Goal: Task Accomplishment & Management: Manage account settings

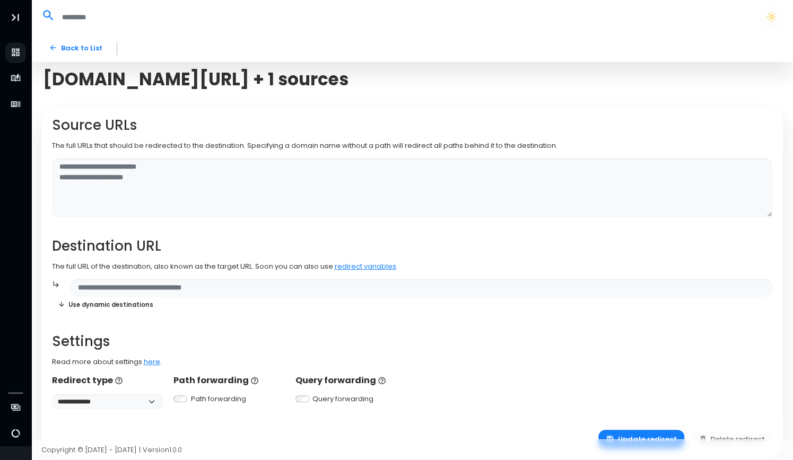
scroll to position [28, 0]
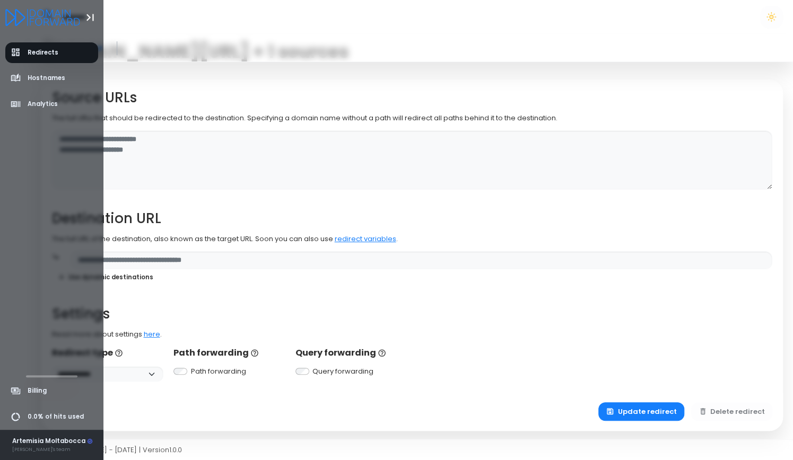
click at [22, 444] on div "Artemisia Moltabocca" at bounding box center [52, 442] width 81 height 10
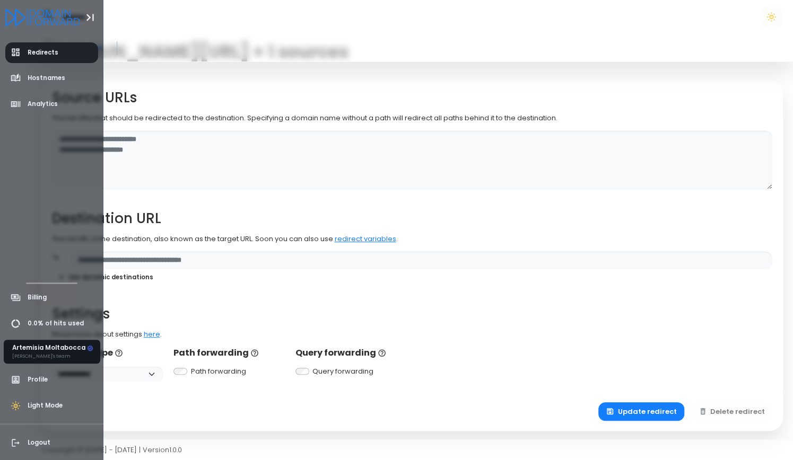
click at [60, 60] on link "Redirects" at bounding box center [51, 52] width 93 height 21
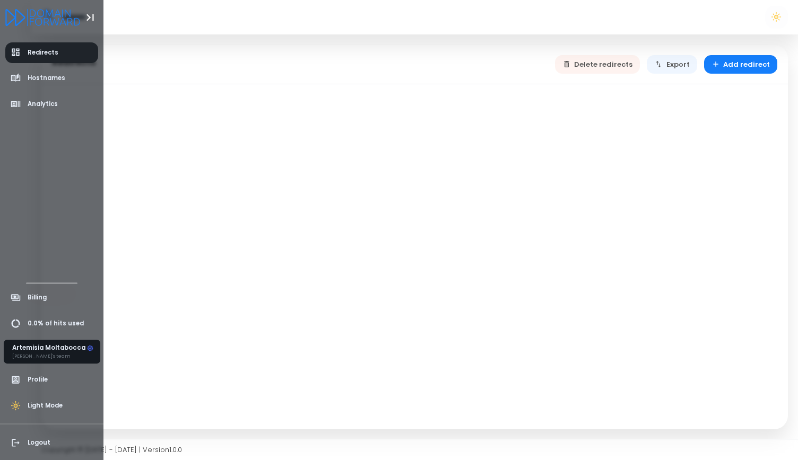
select select "**"
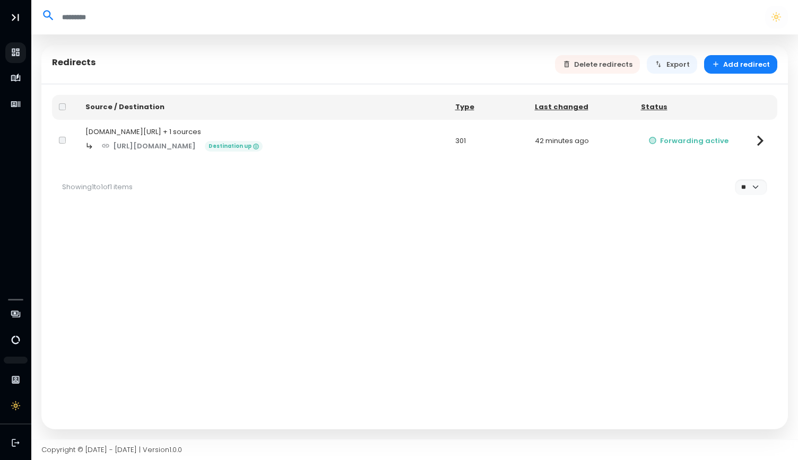
click at [593, 144] on td "42 minutes ago" at bounding box center [581, 141] width 106 height 42
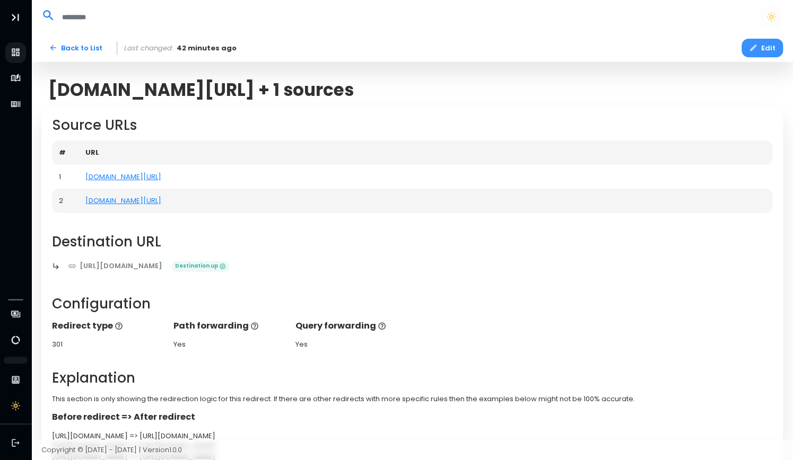
click at [762, 48] on button "Edit" at bounding box center [762, 48] width 41 height 19
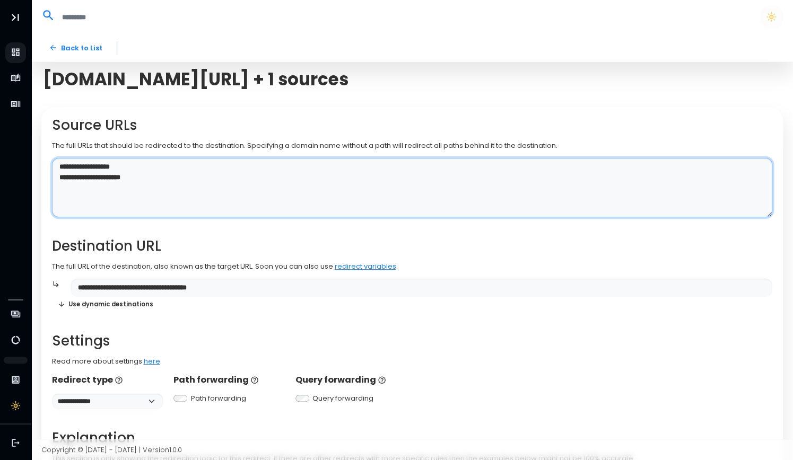
click at [228, 186] on textarea "**********" at bounding box center [412, 187] width 720 height 59
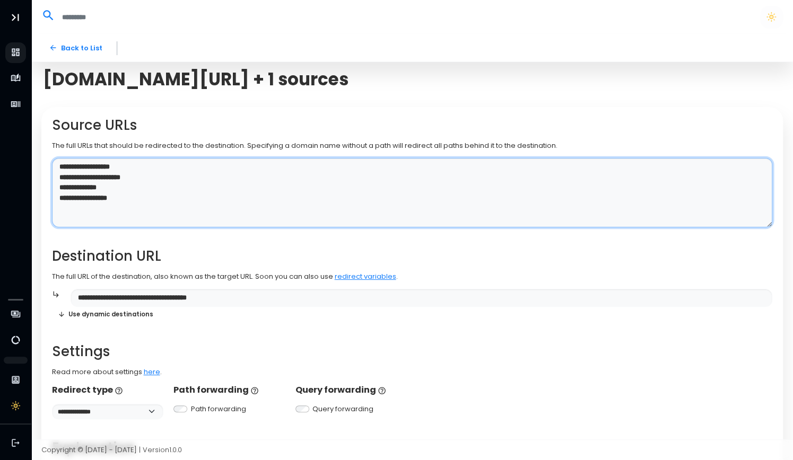
type textarea "**********"
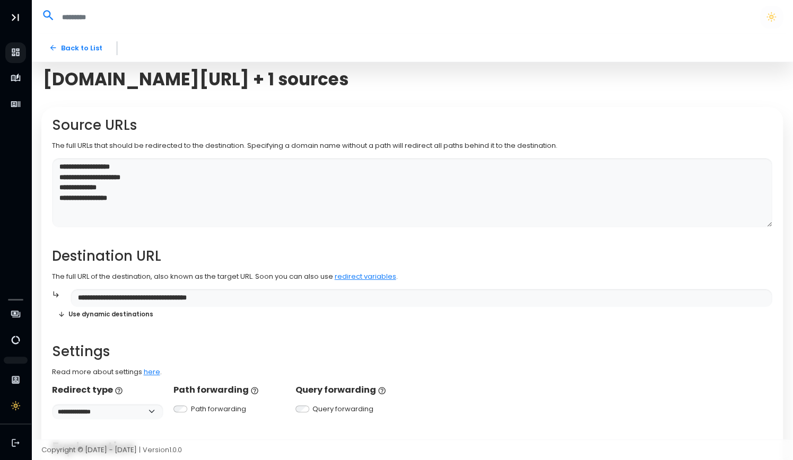
click at [571, 92] on div "[DOMAIN_NAME][URL] + 1 sources" at bounding box center [412, 79] width 752 height 34
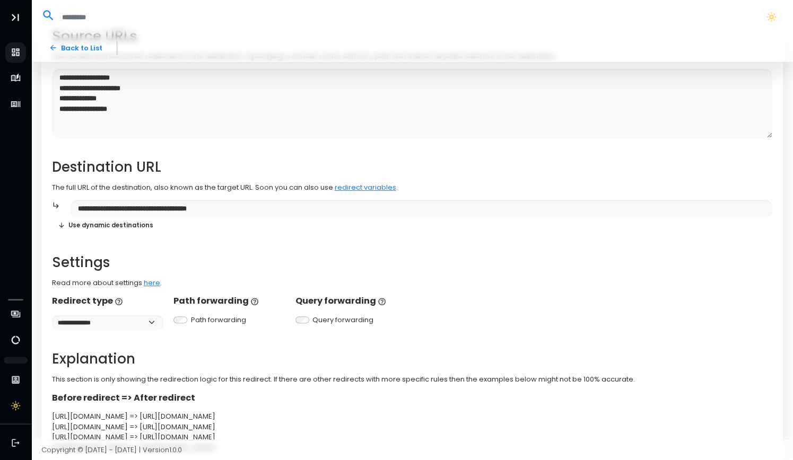
scroll to position [161, 0]
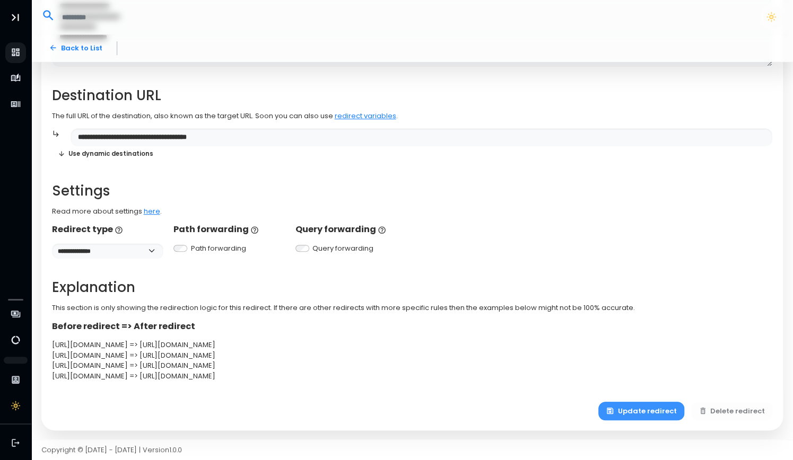
click at [637, 410] on button "Update redirect" at bounding box center [641, 411] width 86 height 19
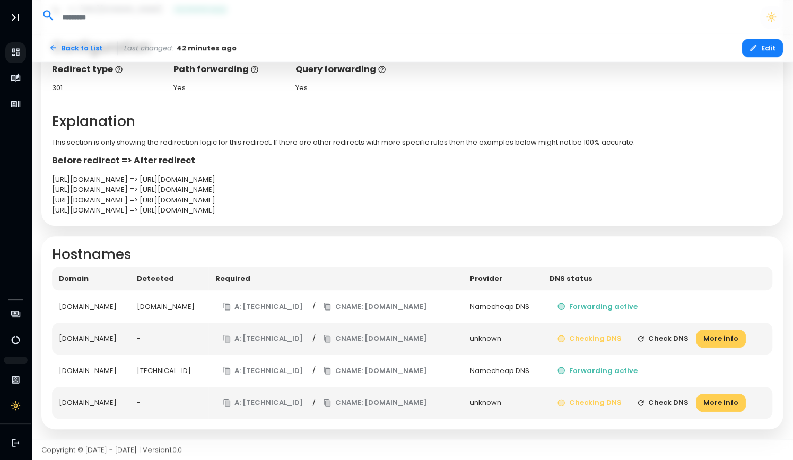
scroll to position [375, 0]
click at [396, 330] on button "CNAME: [DOMAIN_NAME]" at bounding box center [375, 339] width 119 height 19
click at [697, 330] on button "Check DNS" at bounding box center [662, 339] width 67 height 19
click at [690, 394] on button "Check DNS" at bounding box center [662, 403] width 67 height 19
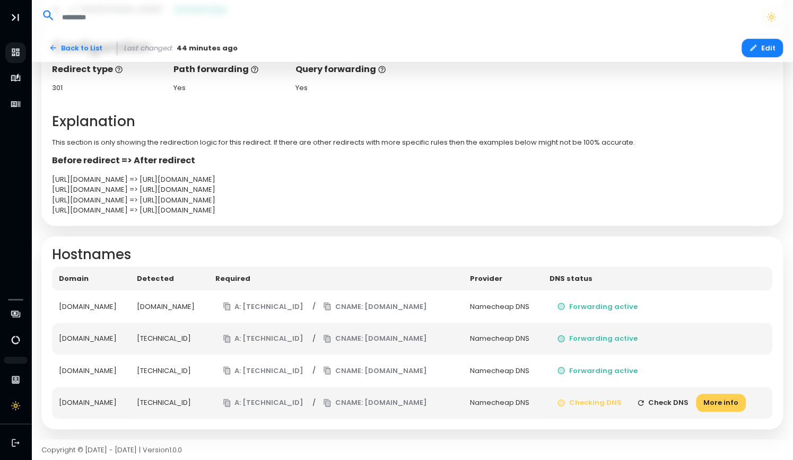
click at [690, 394] on button "Check DNS" at bounding box center [662, 403] width 67 height 19
click at [697, 394] on button "Check DNS" at bounding box center [662, 403] width 67 height 19
click at [696, 394] on button "Check DNS" at bounding box center [662, 403] width 67 height 19
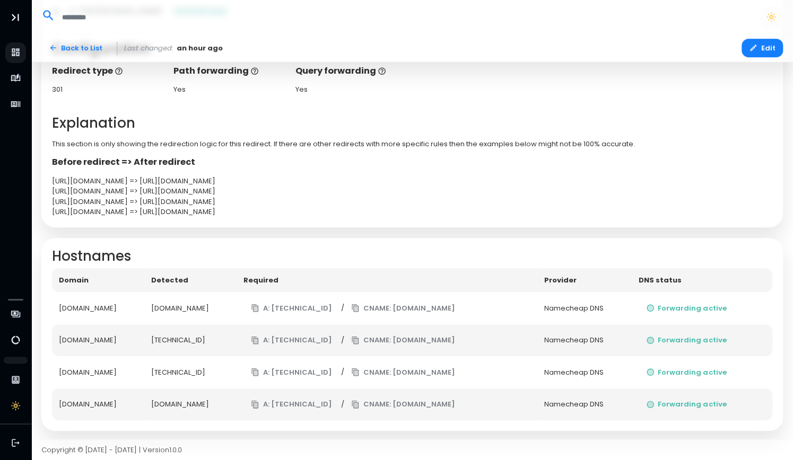
scroll to position [0, 0]
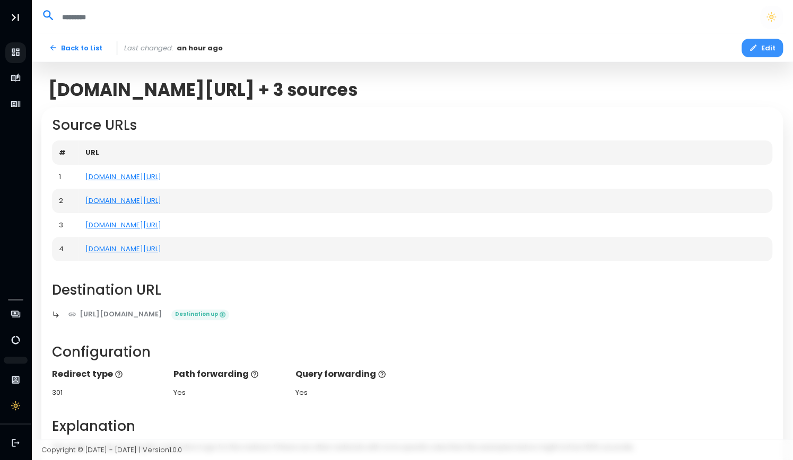
click at [760, 43] on button "Edit" at bounding box center [762, 48] width 41 height 19
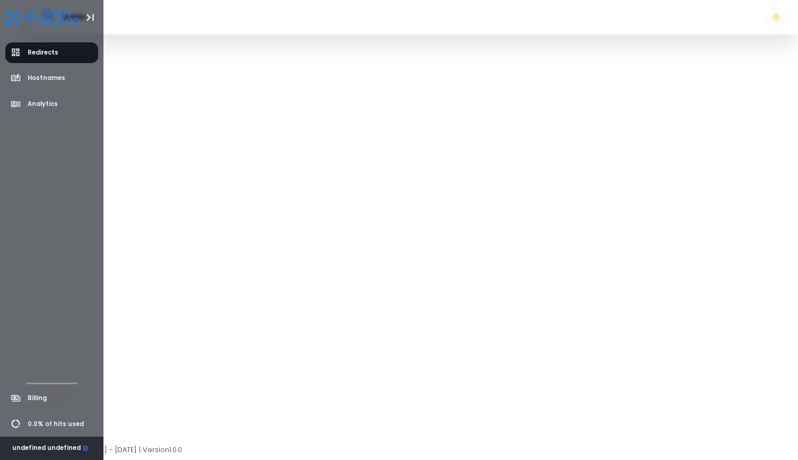
click at [64, 448] on div "undefined undefined" at bounding box center [50, 449] width 76 height 10
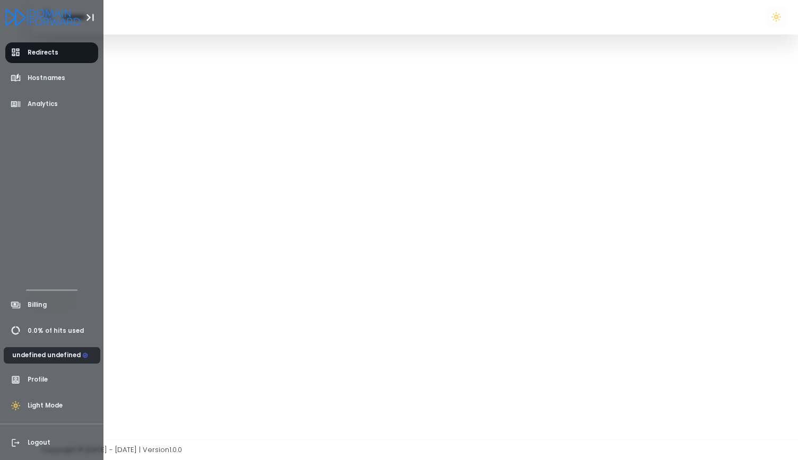
click at [64, 448] on span "Logout" at bounding box center [51, 443] width 93 height 21
